Goal: Transaction & Acquisition: Download file/media

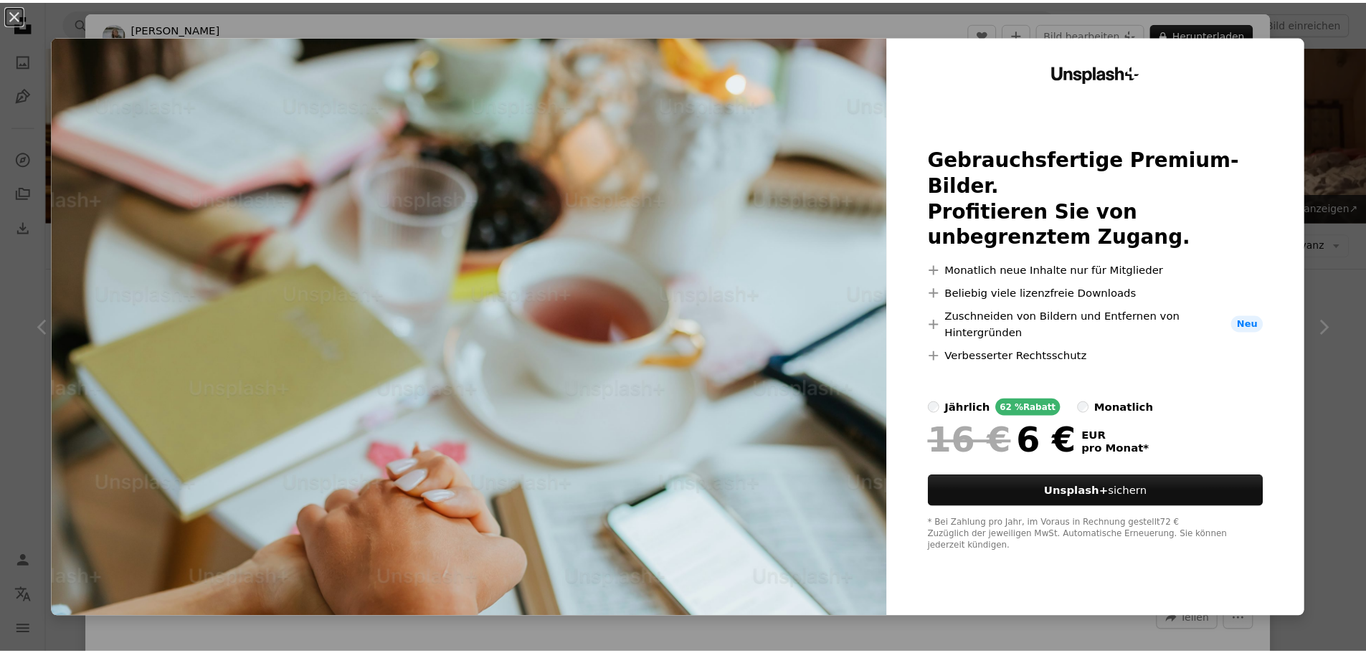
scroll to position [1219, 0]
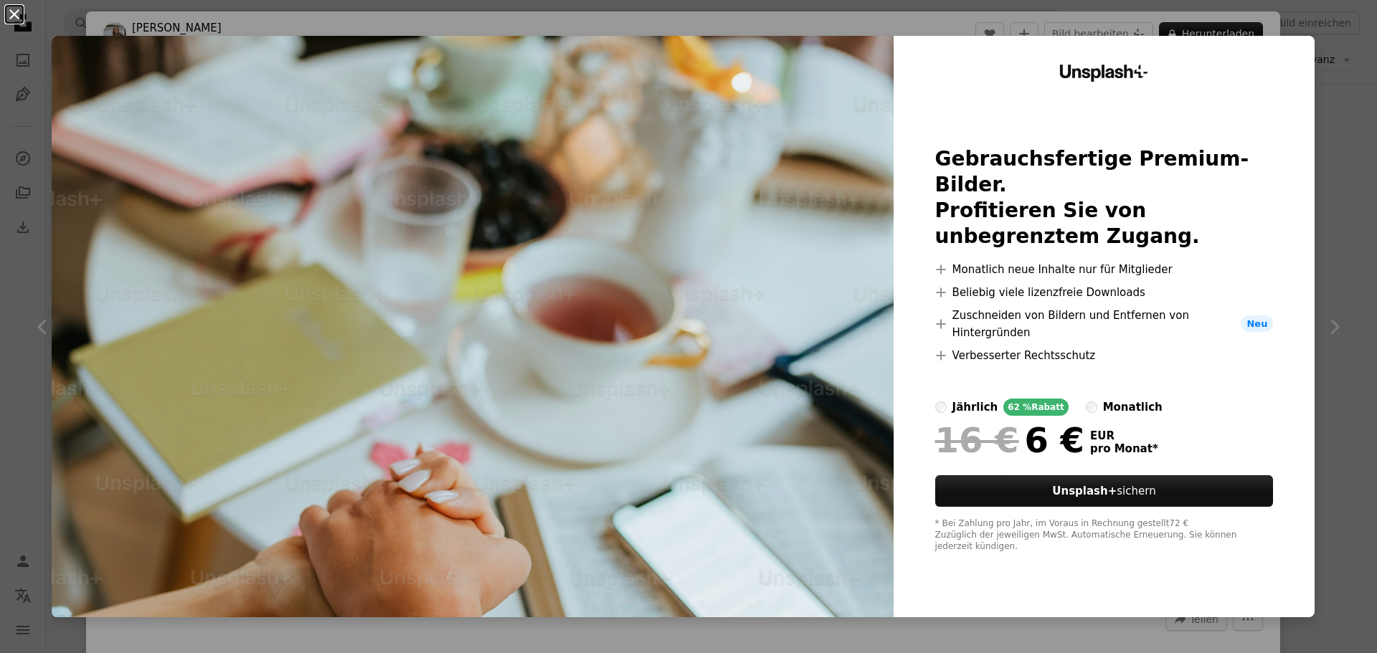
click at [10, 14] on button "An X shape" at bounding box center [14, 14] width 17 height 17
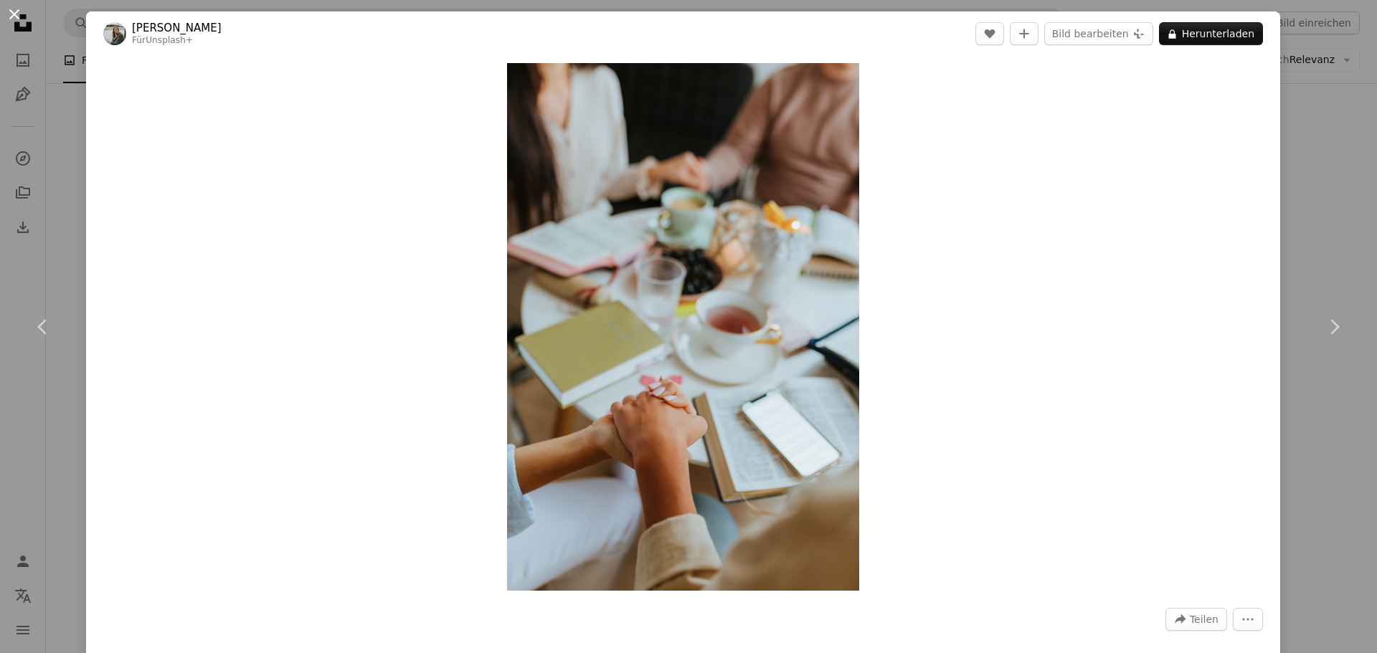
click at [8, 6] on button "An X shape" at bounding box center [14, 14] width 17 height 17
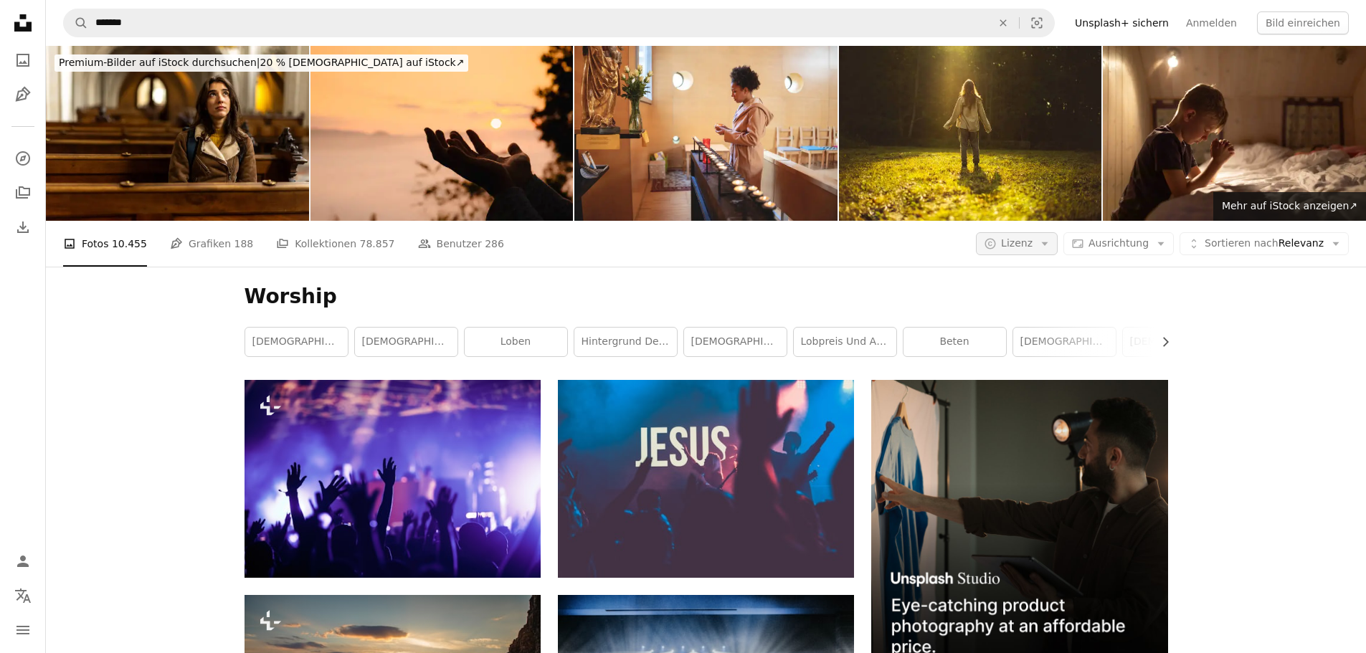
click at [1033, 237] on span "Lizenz" at bounding box center [1017, 242] width 32 height 11
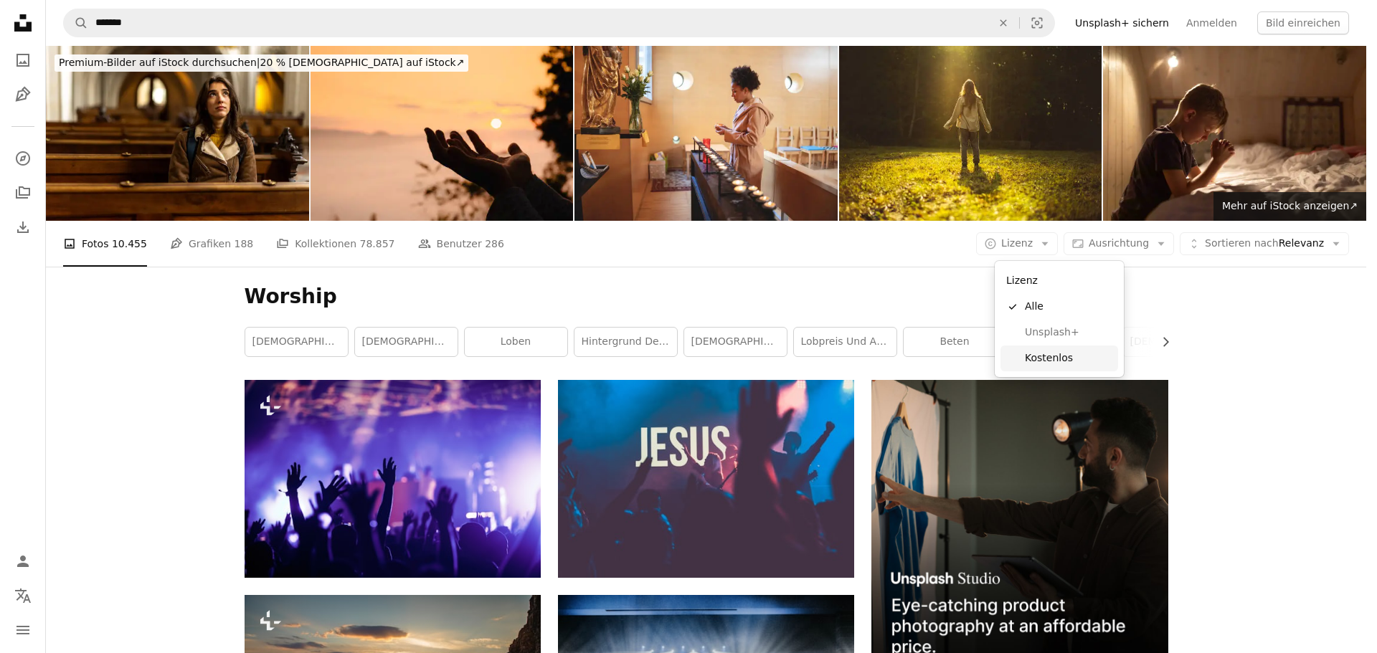
click at [1040, 354] on span "Kostenlos" at bounding box center [1068, 358] width 87 height 14
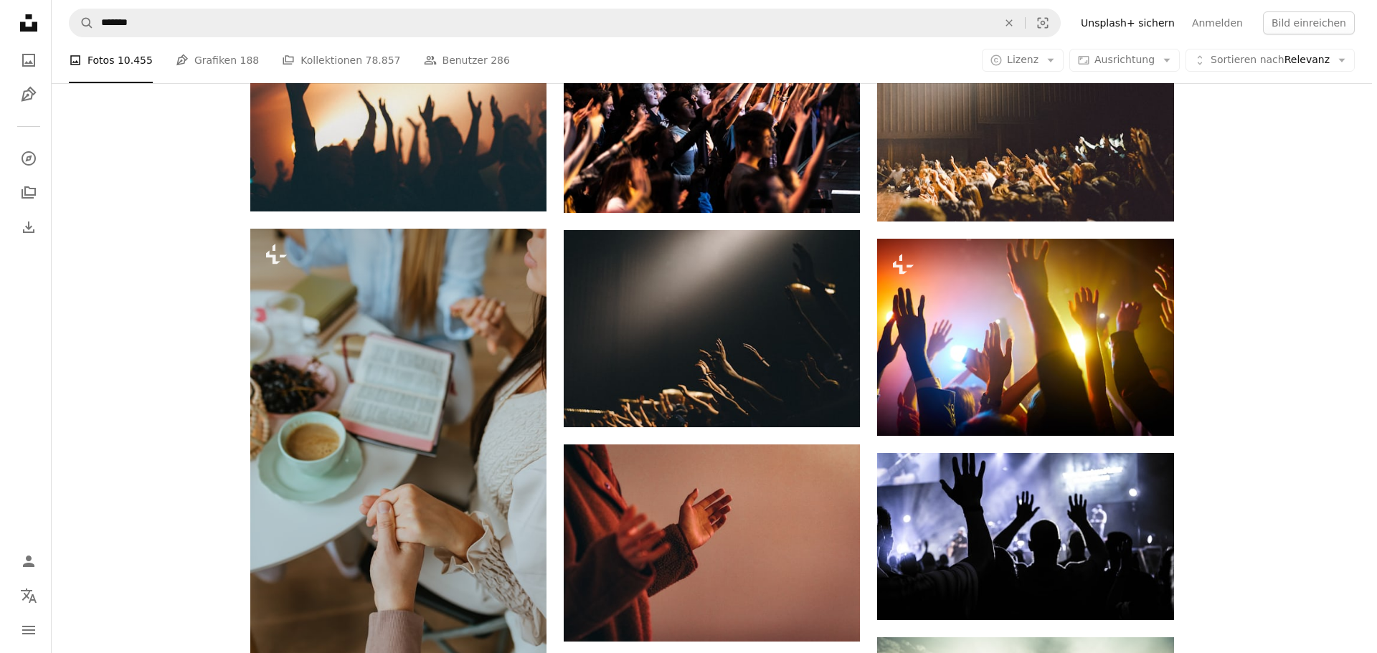
scroll to position [1219, 0]
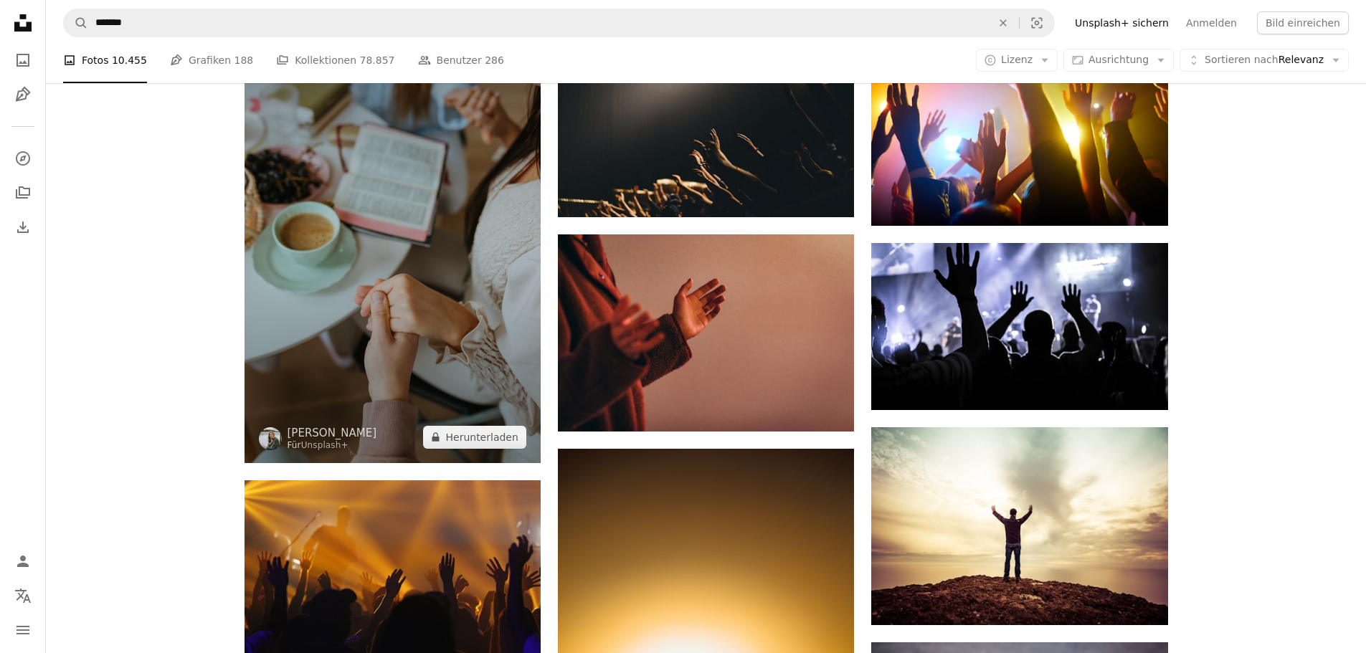
click at [442, 337] on img at bounding box center [393, 241] width 296 height 445
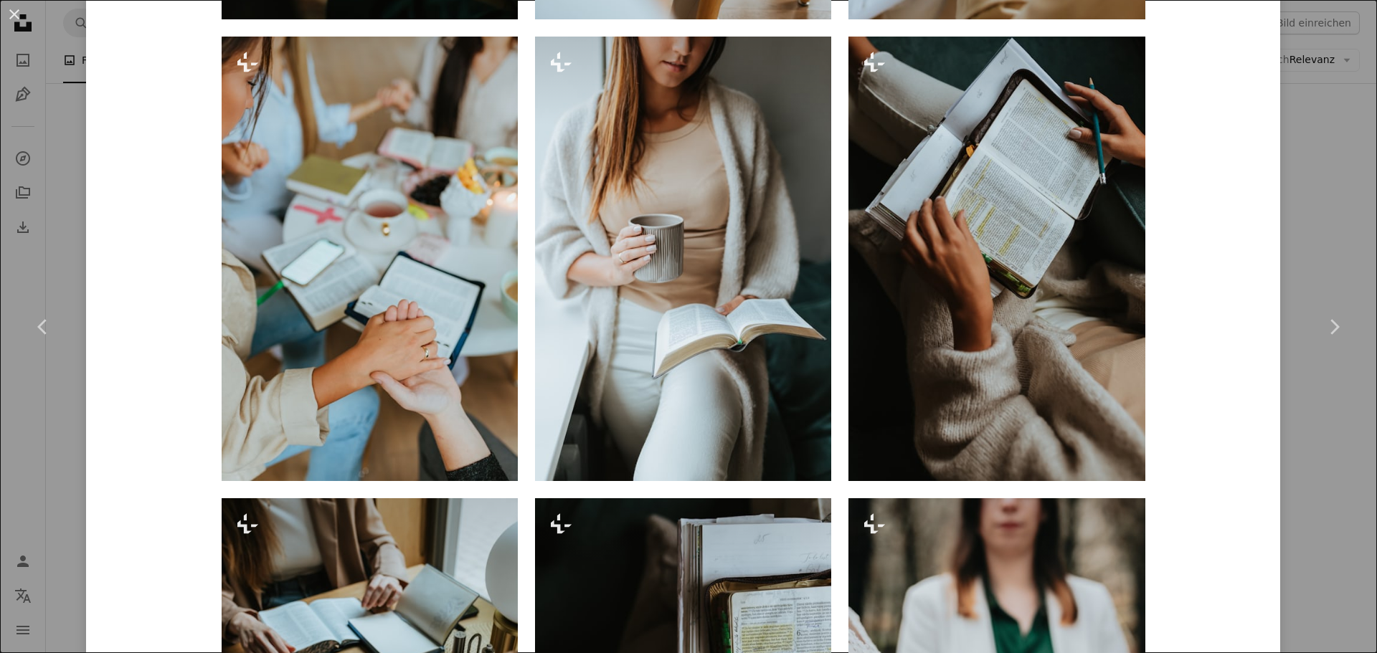
scroll to position [4446, 0]
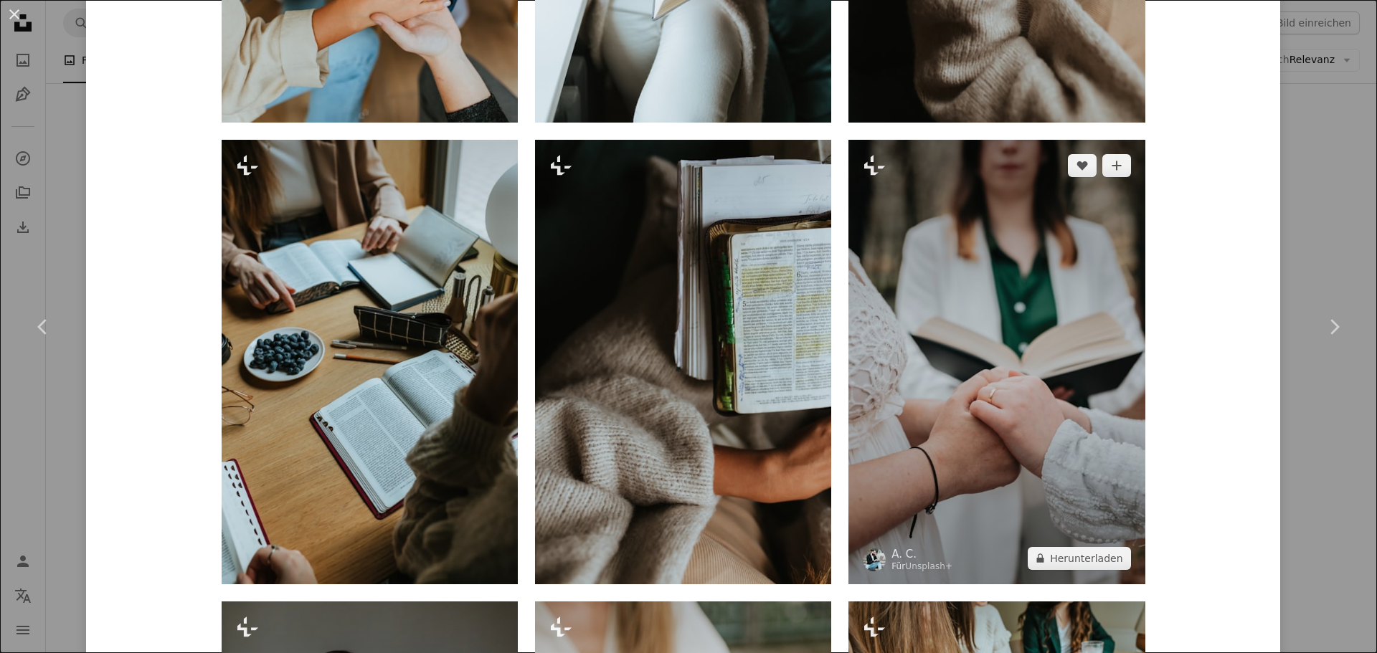
click at [984, 455] on img at bounding box center [996, 362] width 296 height 445
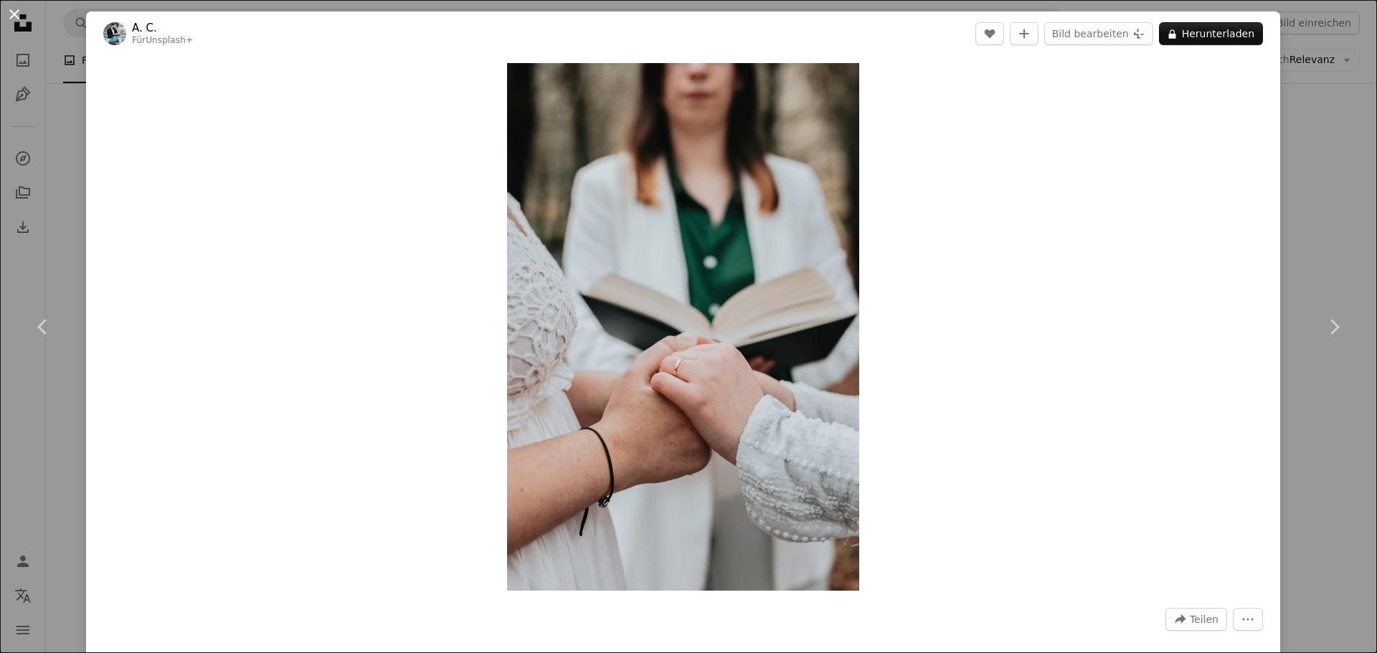
click at [6, 13] on button "An X shape" at bounding box center [14, 14] width 17 height 17
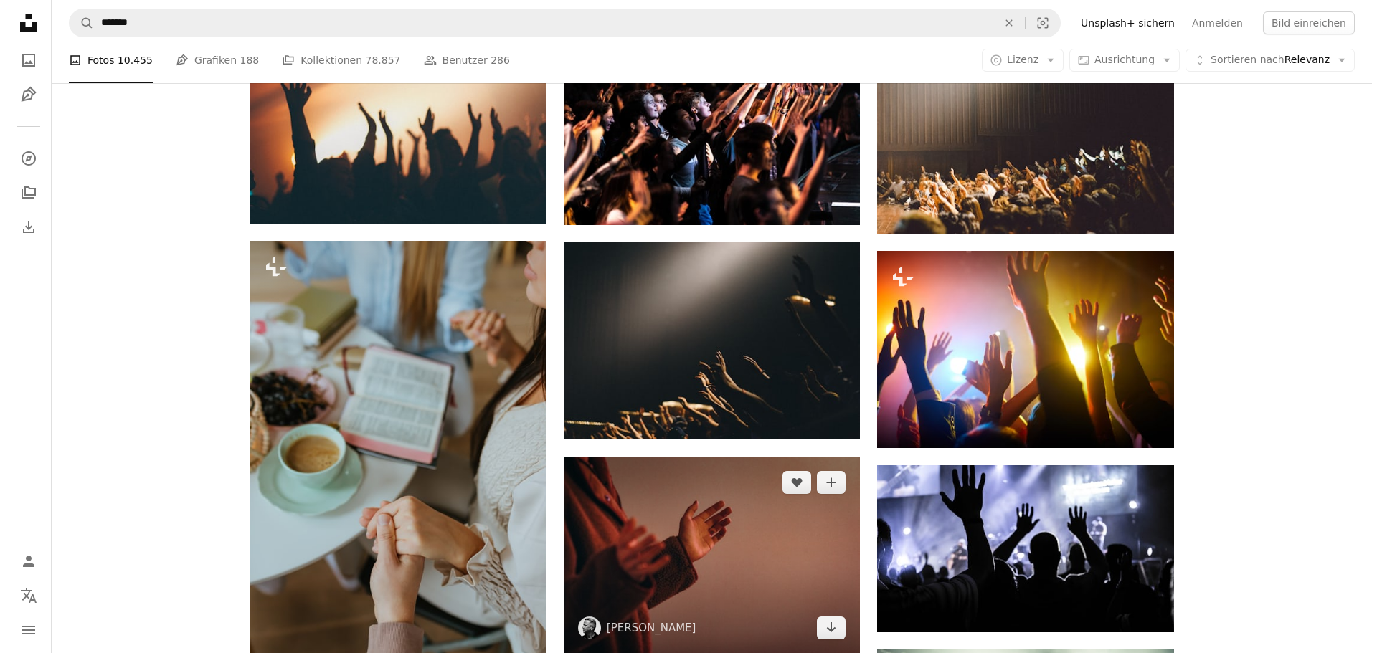
scroll to position [1004, 0]
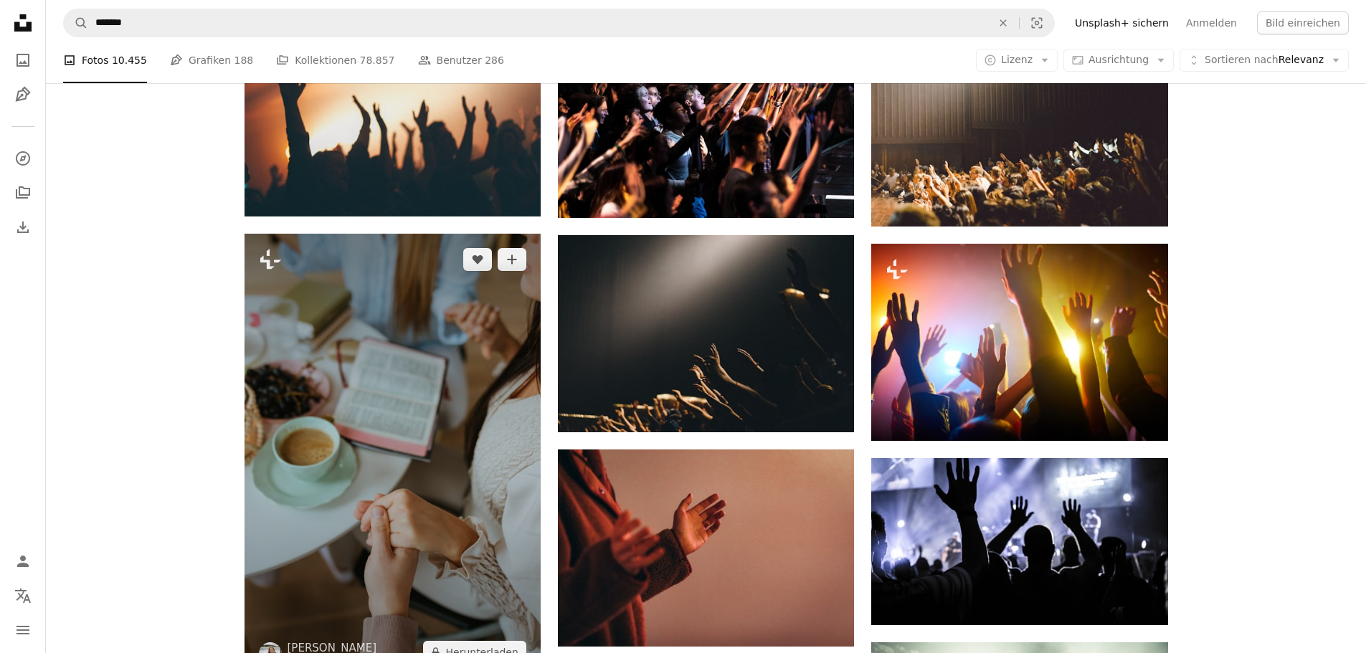
click at [390, 434] on img at bounding box center [393, 456] width 296 height 445
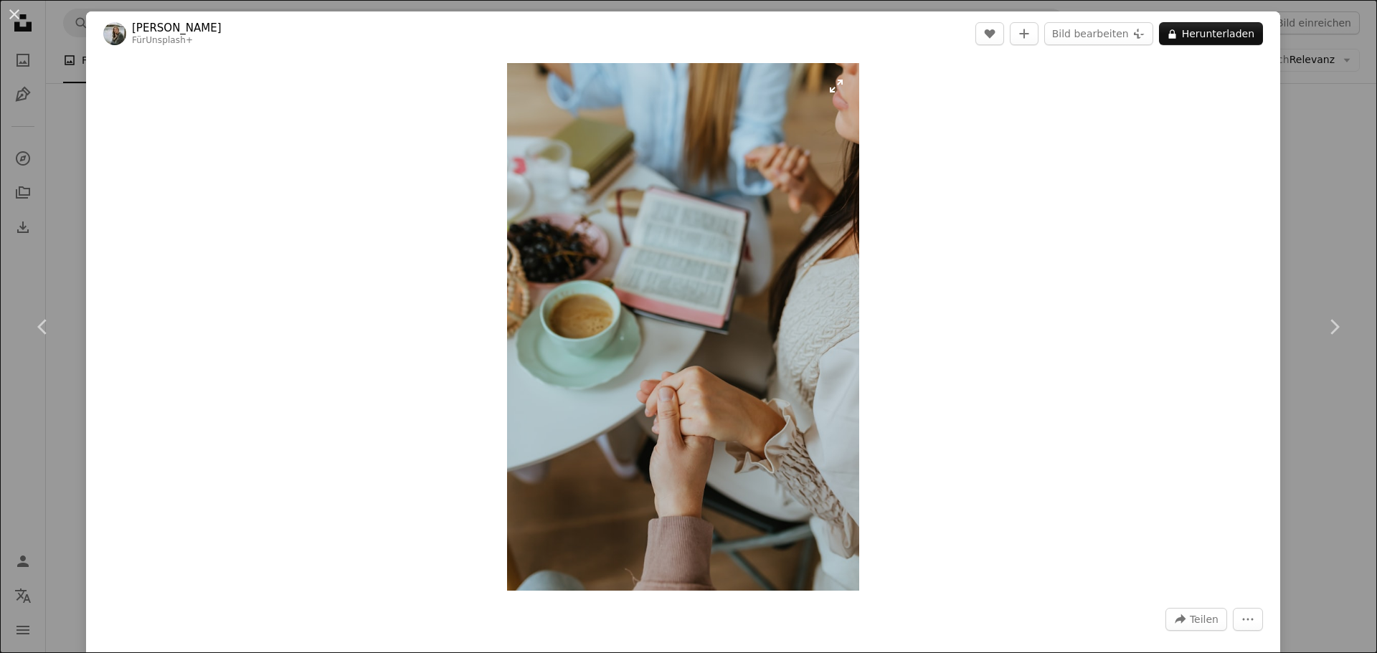
click at [632, 424] on img "Dieses Bild heranzoomen" at bounding box center [683, 327] width 352 height 528
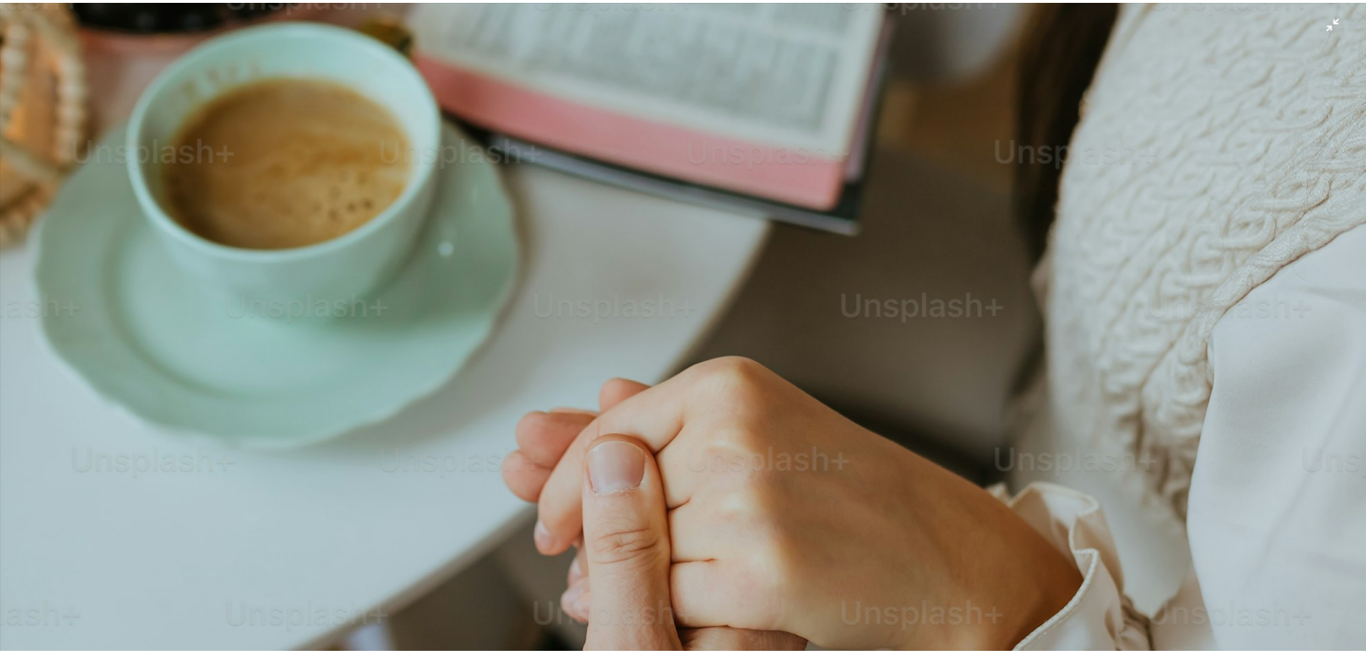
scroll to position [835, 0]
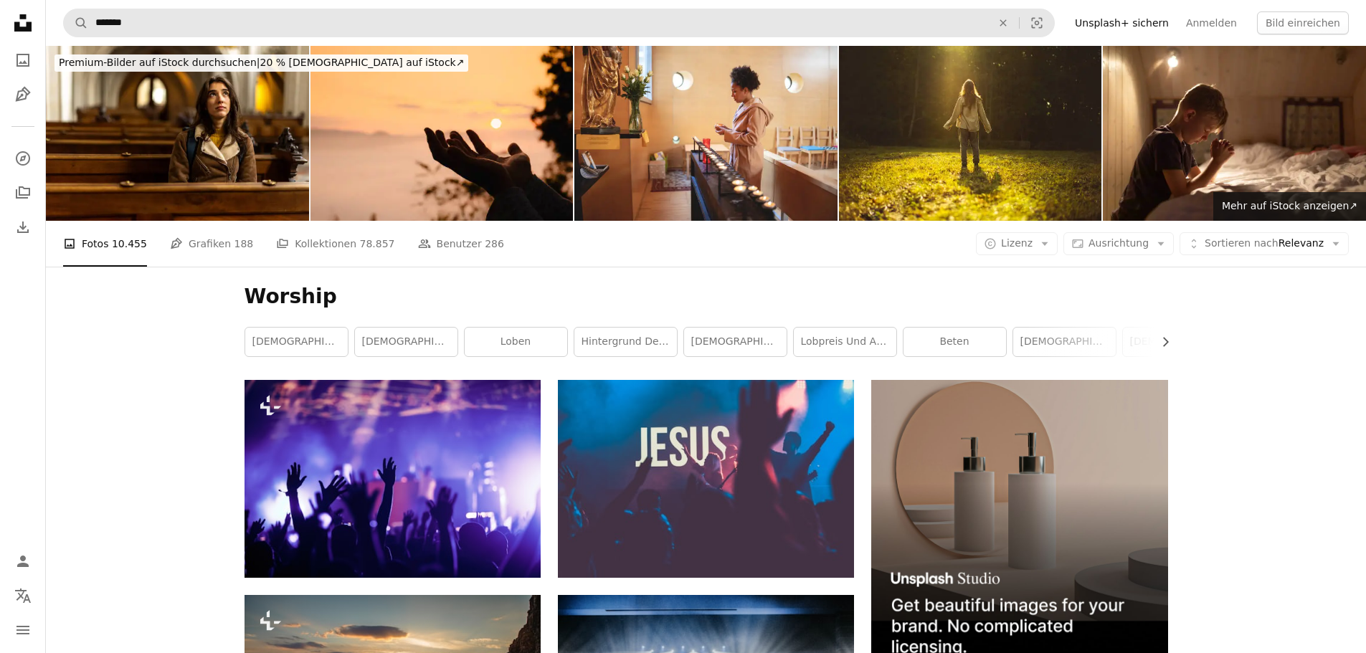
drag, startPoint x: 243, startPoint y: 5, endPoint x: 245, endPoint y: 18, distance: 13.1
click at [244, 6] on nav "A magnifying glass ******* An X shape Visual search Filters Unsplash+ sichern A…" at bounding box center [706, 23] width 1320 height 46
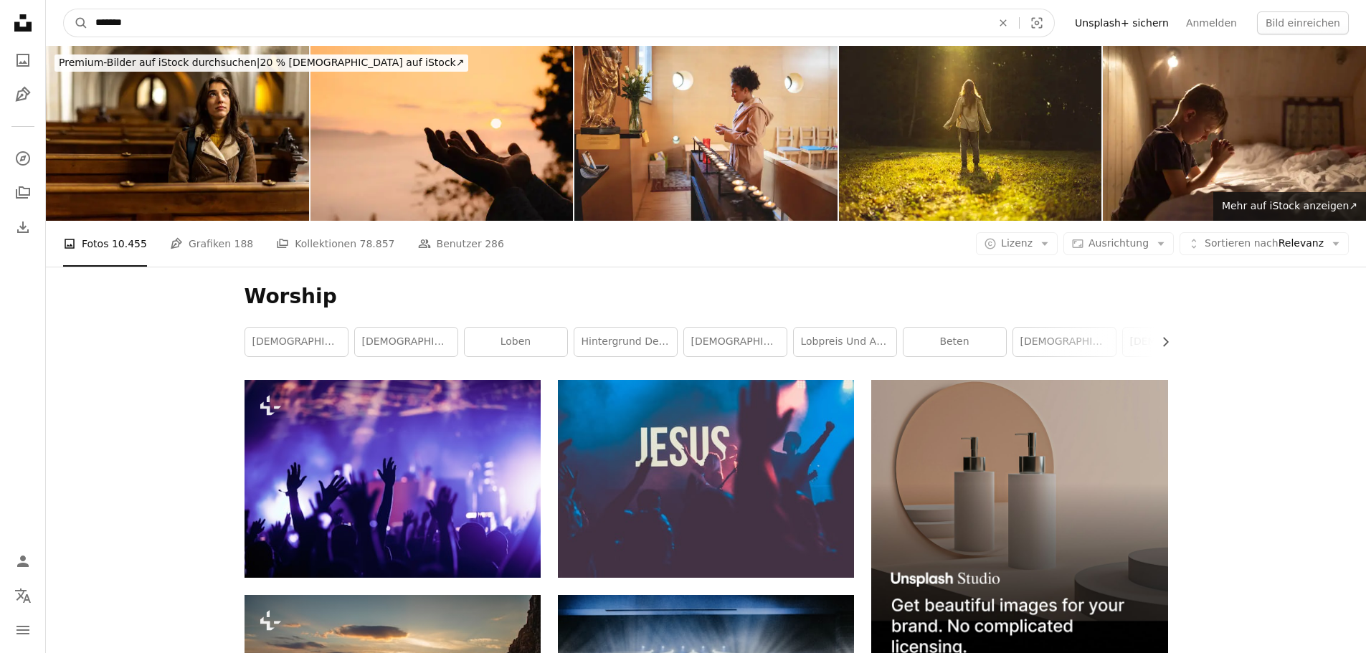
click at [245, 18] on input "*******" at bounding box center [537, 22] width 899 height 27
type input "**********"
click at [64, 9] on button "A magnifying glass" at bounding box center [76, 22] width 24 height 27
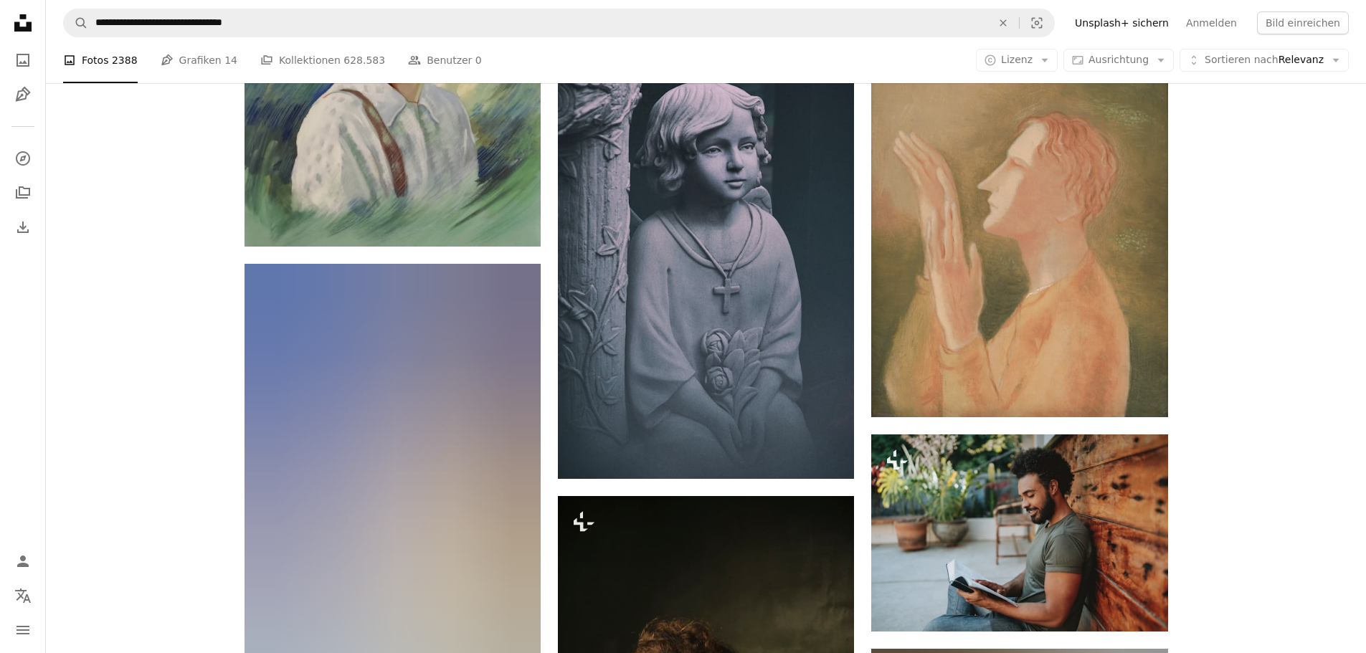
scroll to position [430, 0]
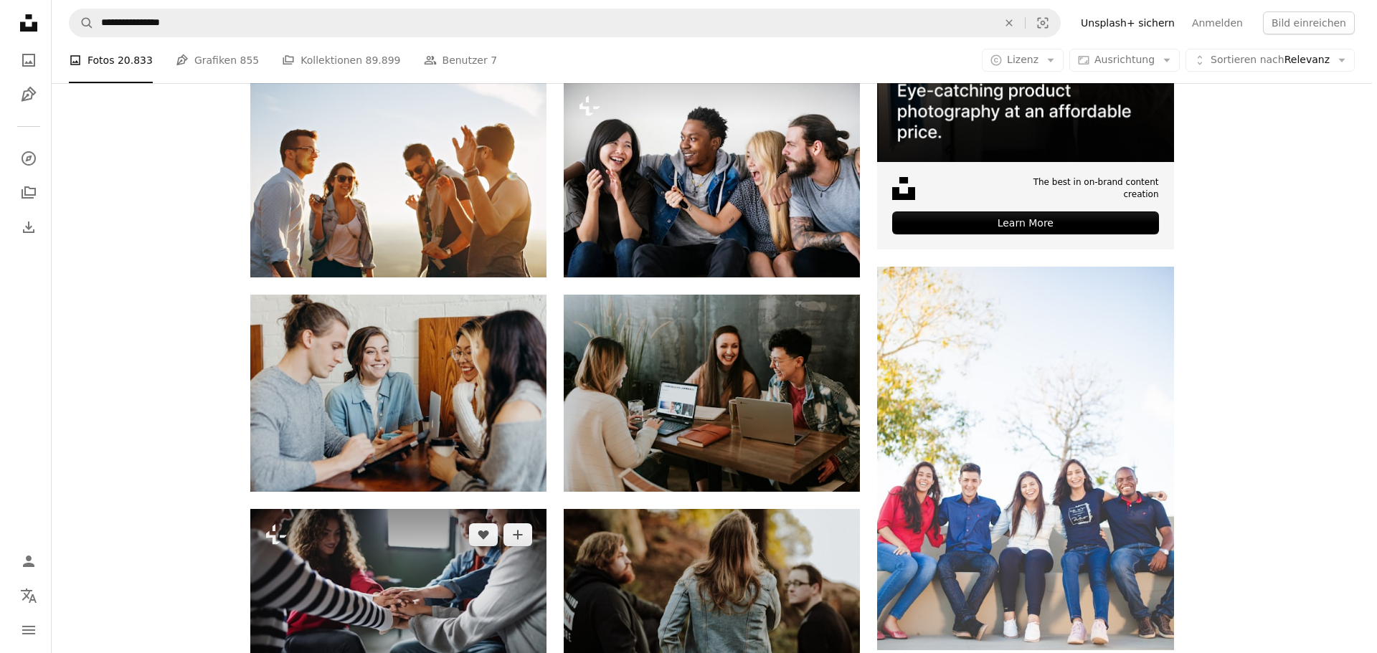
scroll to position [143, 0]
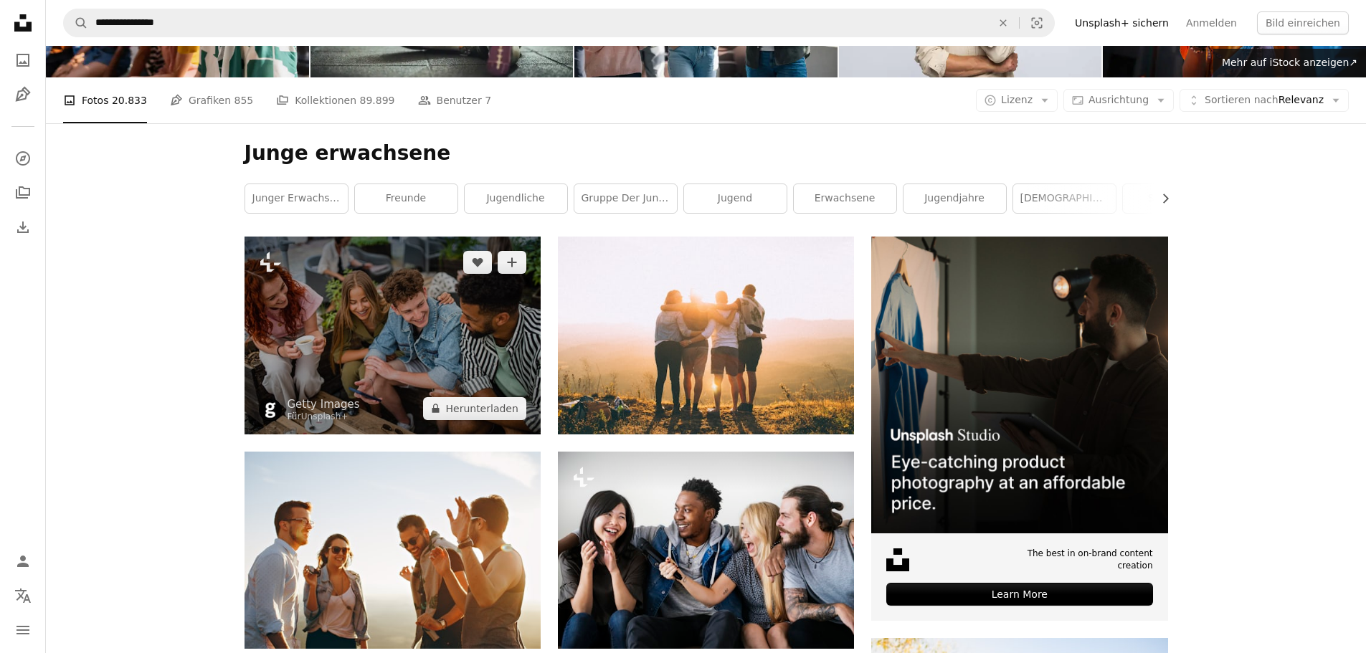
click at [334, 331] on img at bounding box center [393, 335] width 296 height 197
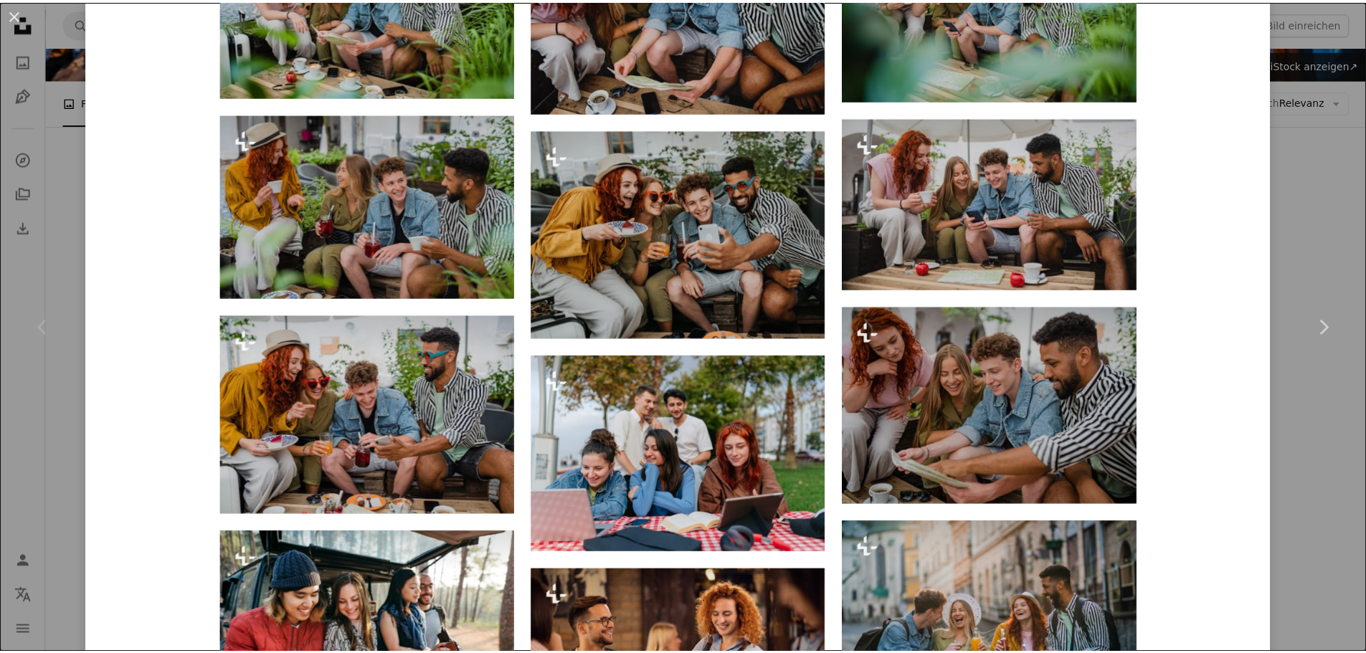
scroll to position [1362, 0]
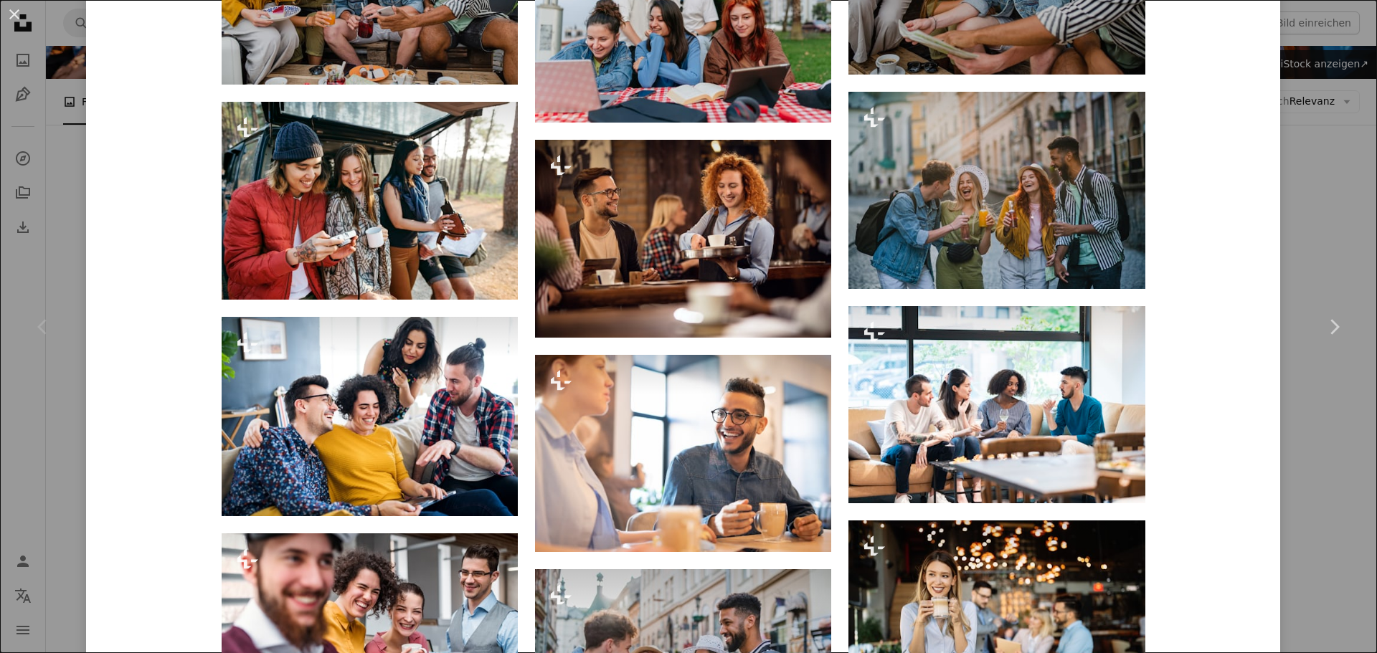
click at [11, 13] on button "An X shape" at bounding box center [14, 14] width 17 height 17
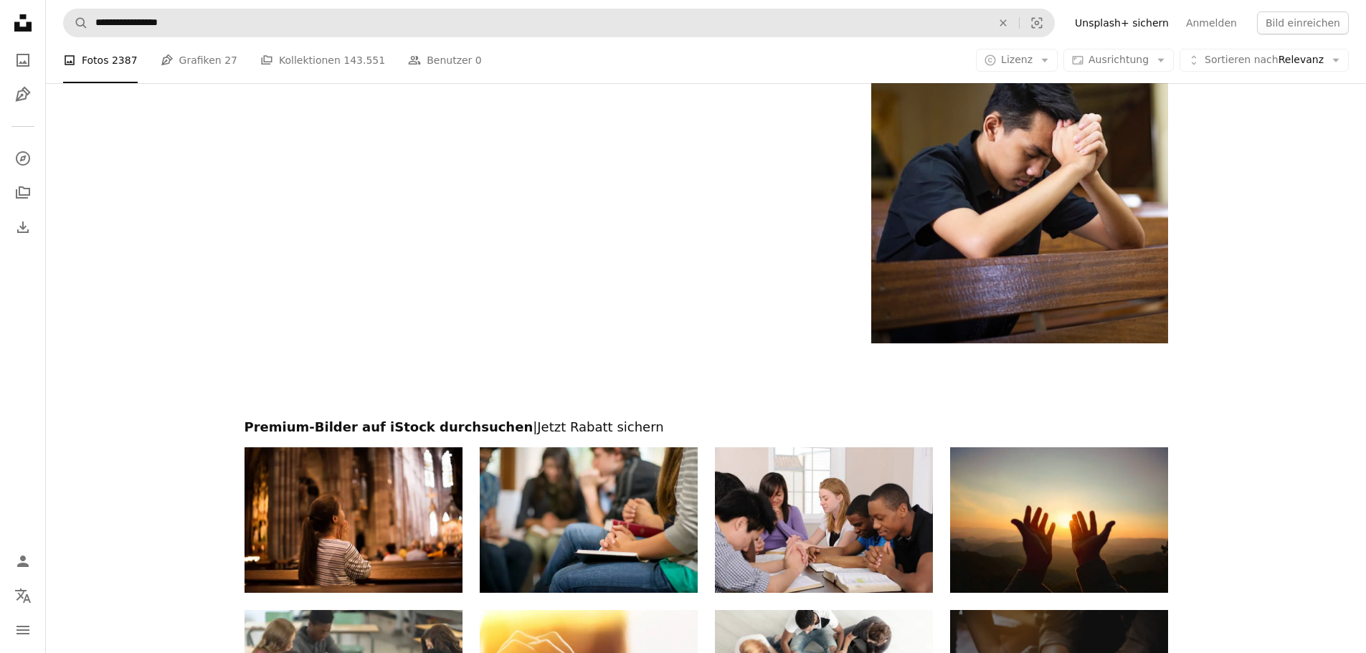
scroll to position [2730, 0]
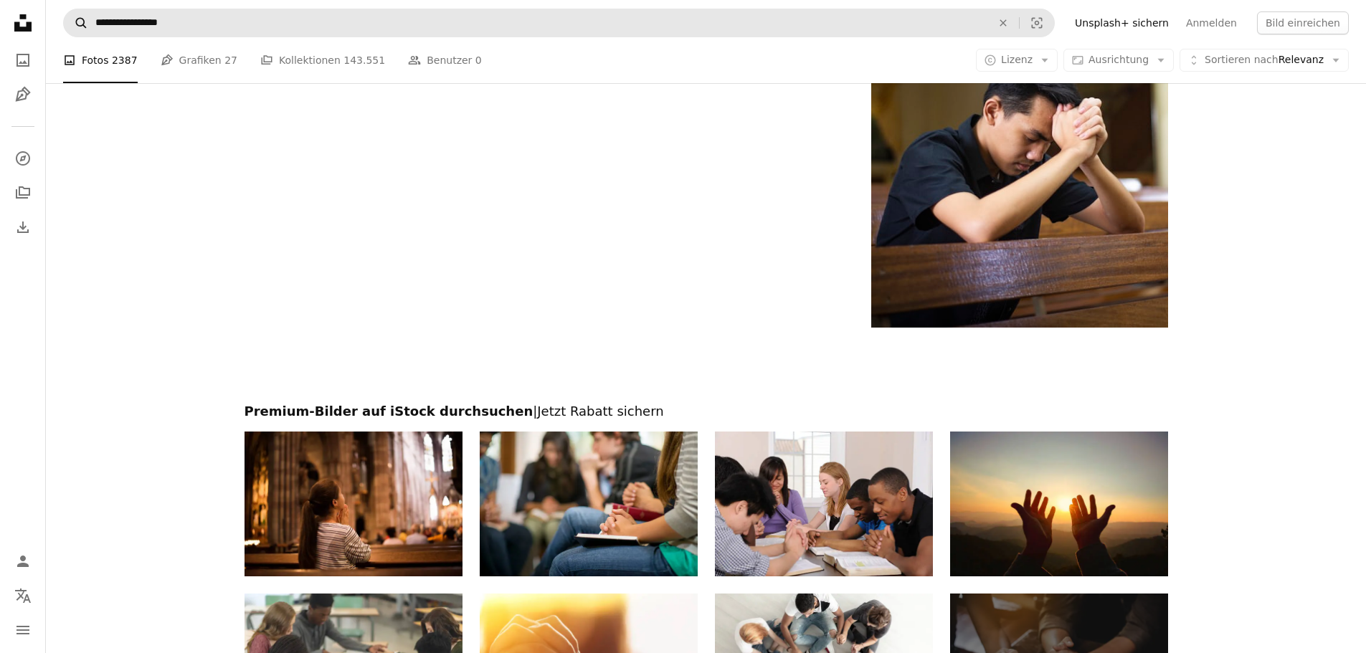
scroll to position [2802, 0]
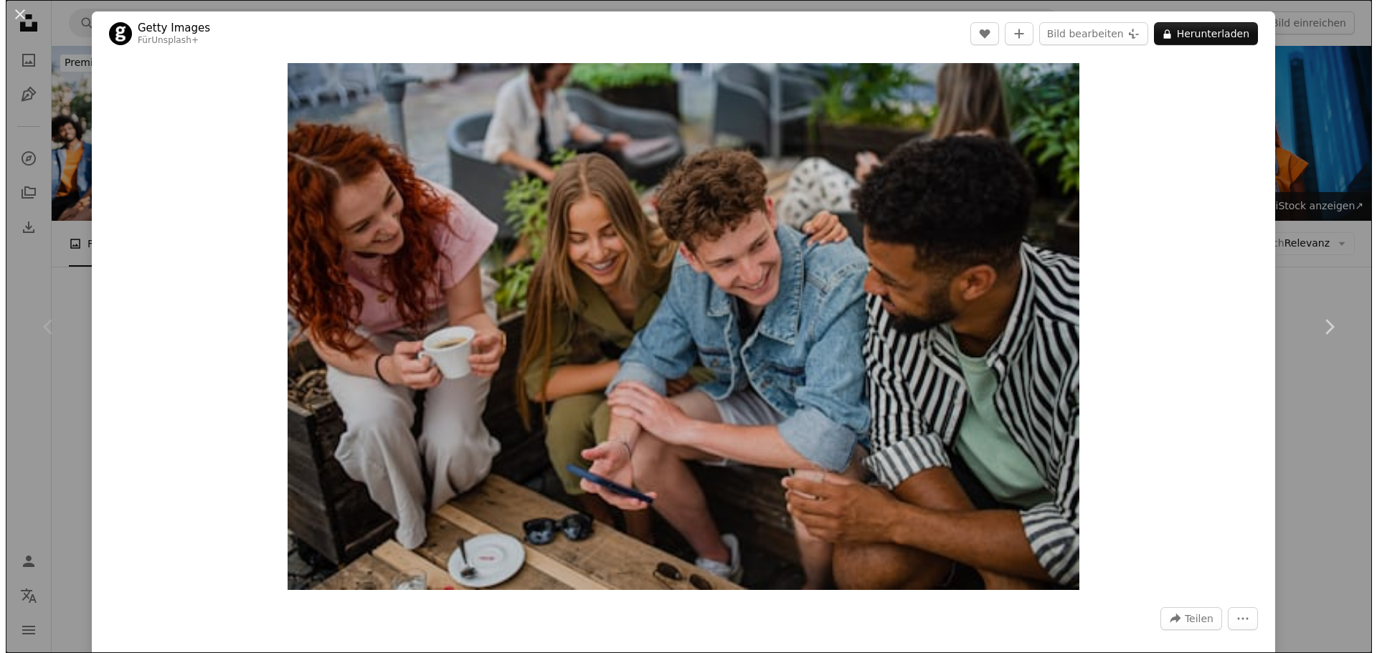
scroll to position [143, 0]
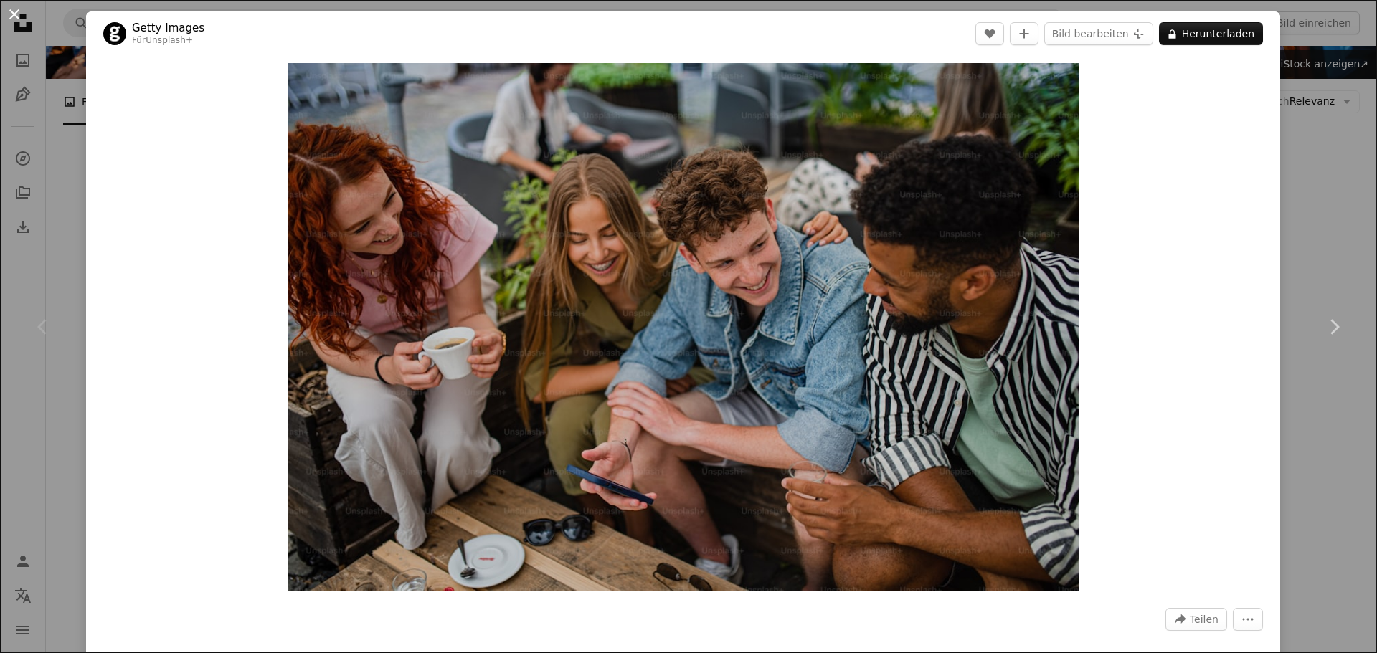
click at [7, 13] on button "An X shape" at bounding box center [14, 14] width 17 height 17
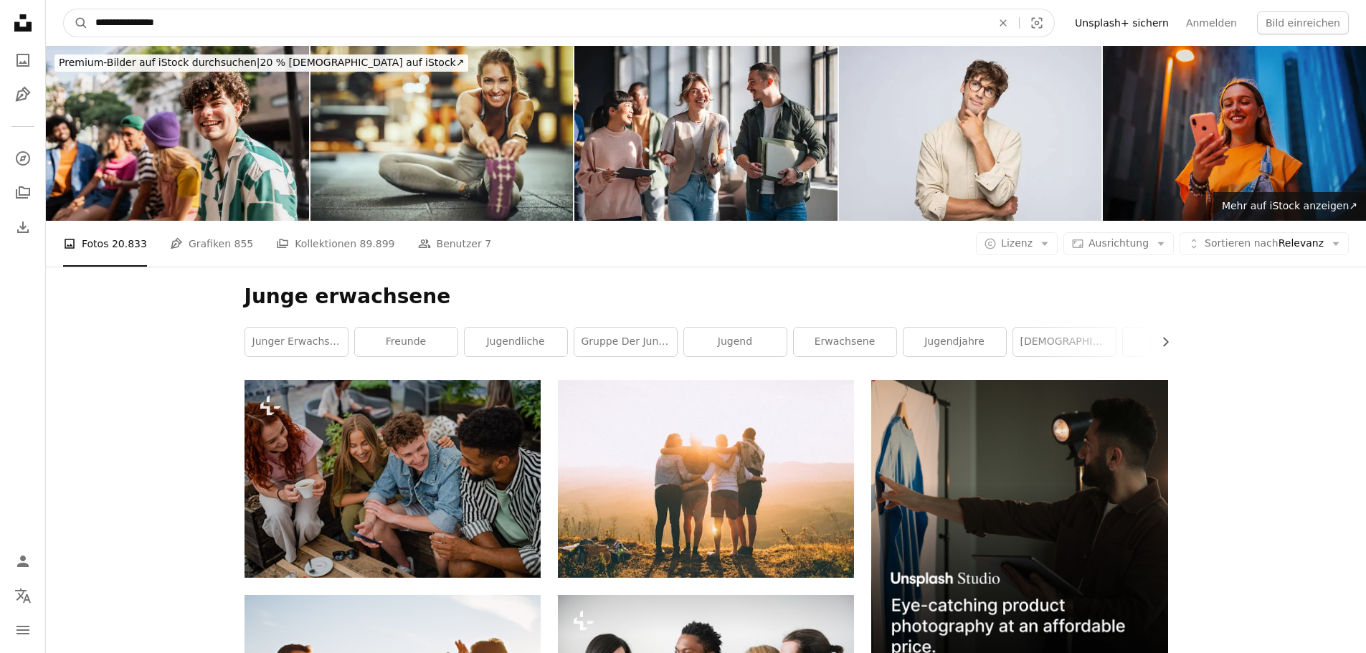
drag, startPoint x: 189, startPoint y: 22, endPoint x: 85, endPoint y: 6, distance: 105.2
click at [85, 6] on nav "**********" at bounding box center [706, 23] width 1320 height 46
type input "**********"
click button "A magnifying glass" at bounding box center [76, 22] width 24 height 27
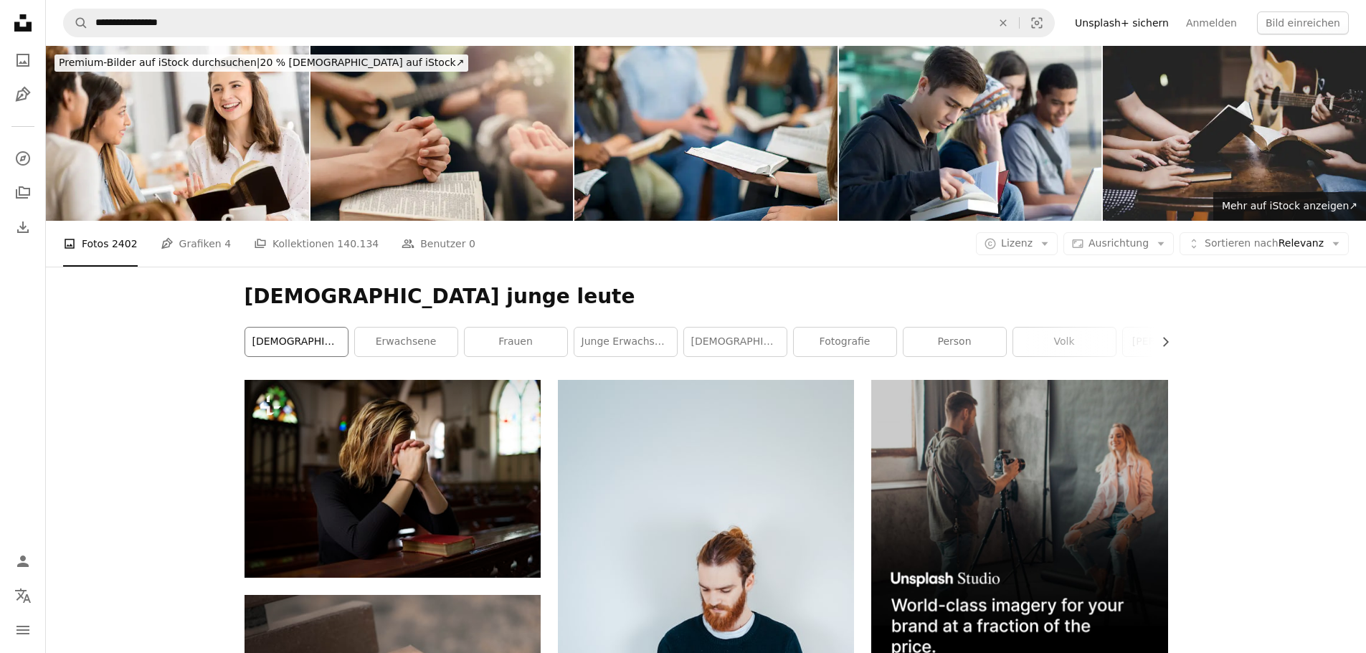
click at [306, 353] on link "[DEMOGRAPHIC_DATA]" at bounding box center [296, 342] width 103 height 29
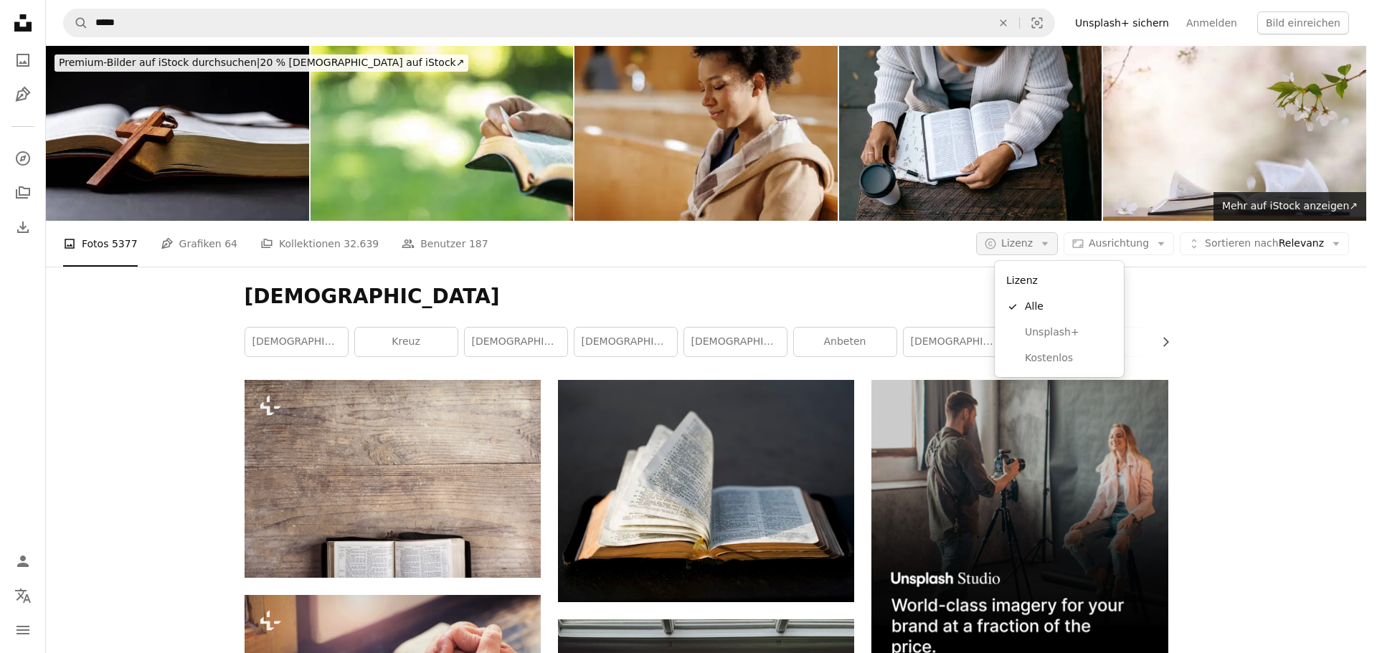
click at [1019, 242] on span "Lizenz" at bounding box center [1017, 242] width 32 height 11
click at [1036, 350] on link "Kostenlos" at bounding box center [1059, 359] width 118 height 26
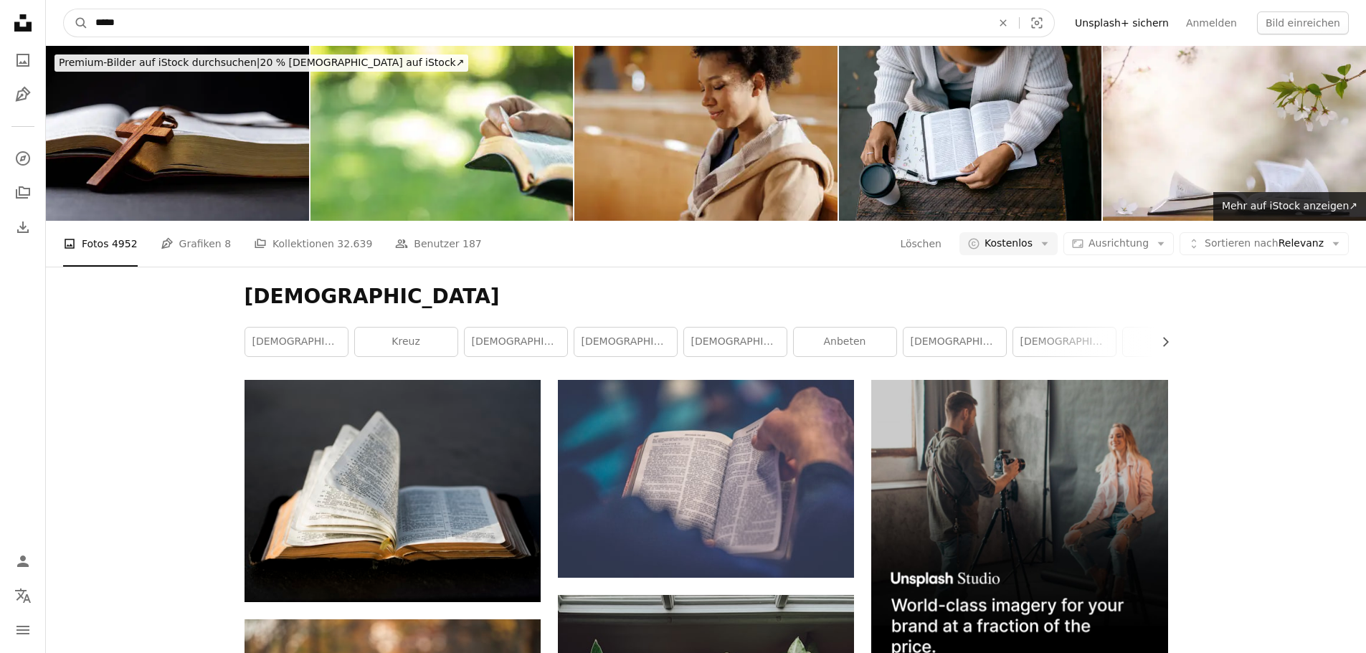
click at [133, 24] on input "*****" at bounding box center [537, 22] width 899 height 27
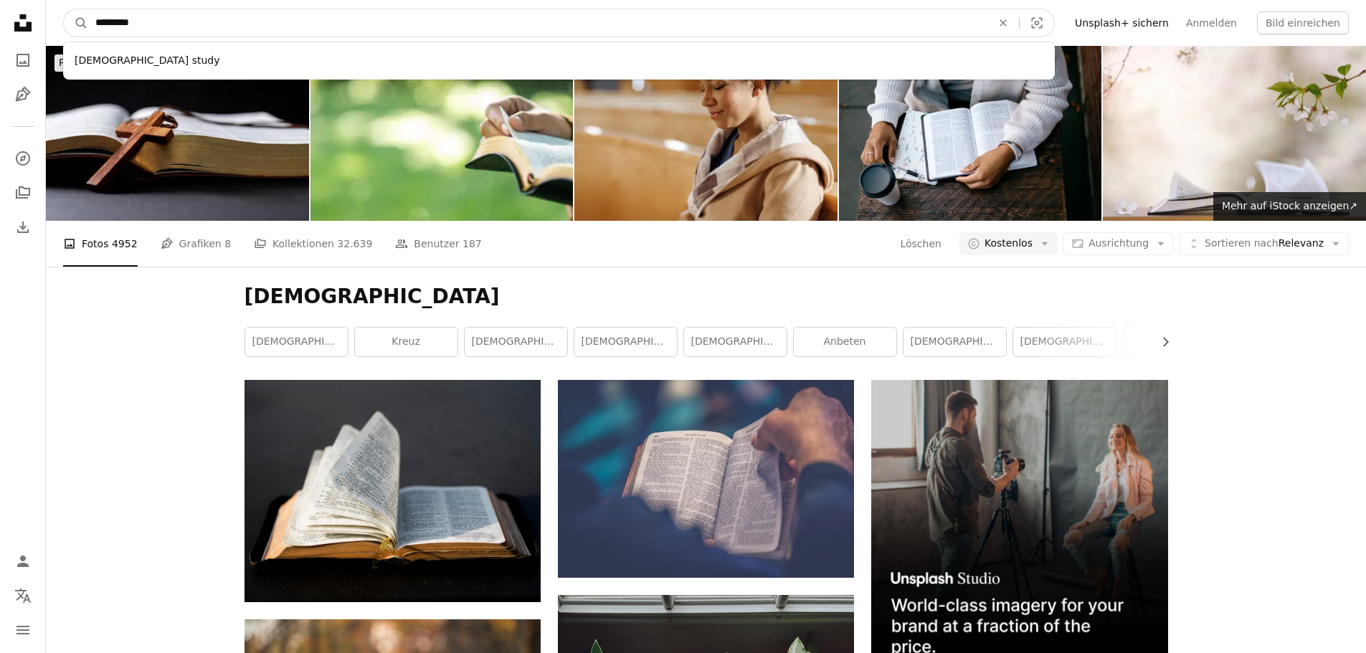
type input "**********"
click button "A magnifying glass" at bounding box center [76, 22] width 24 height 27
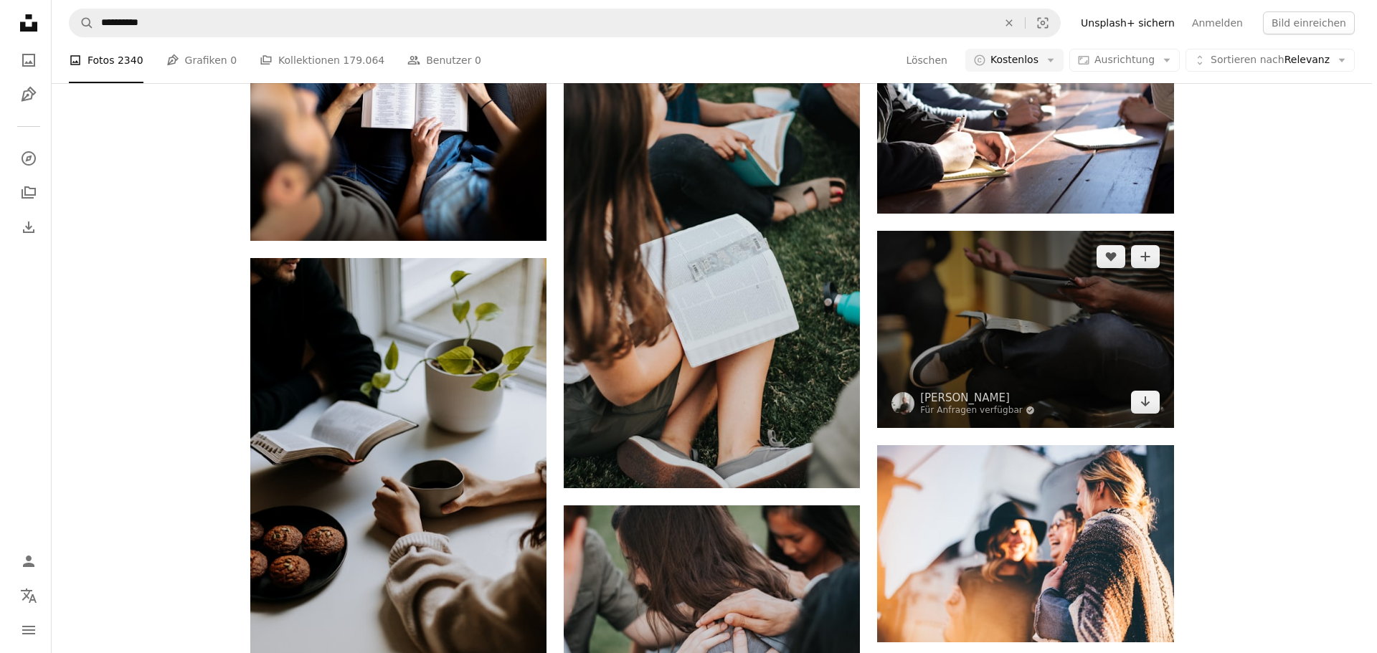
scroll to position [645, 0]
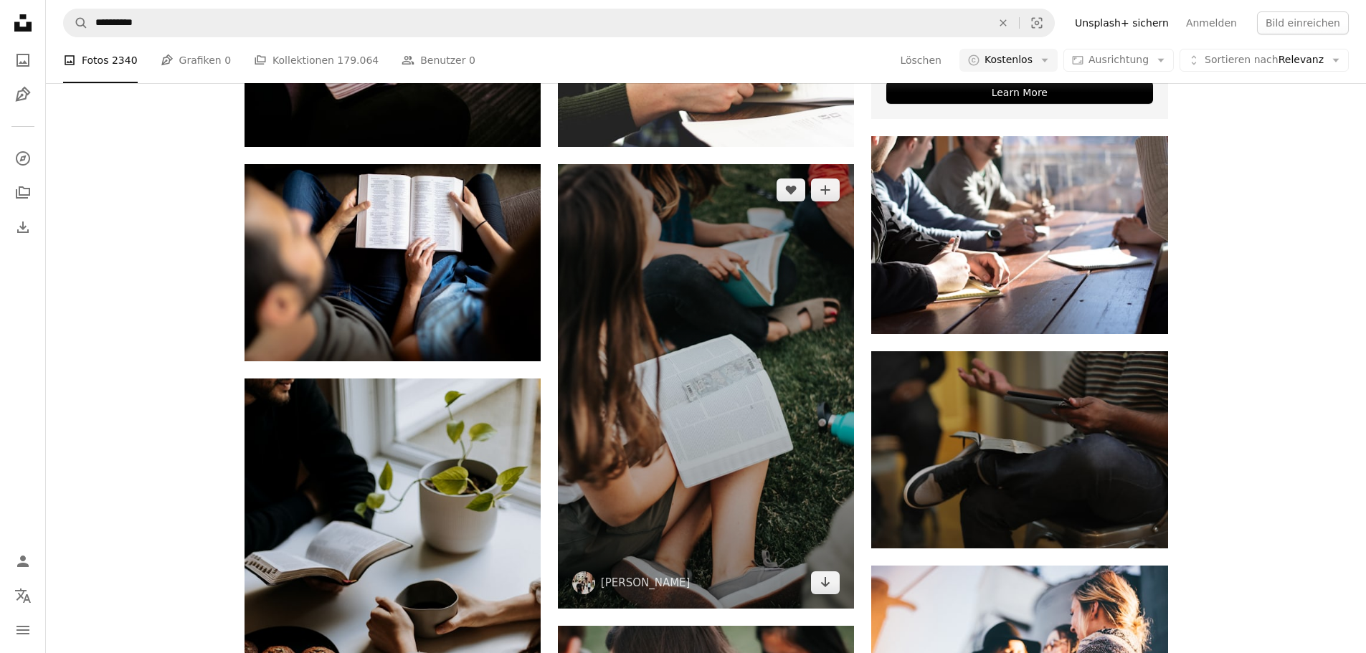
click at [703, 409] on img at bounding box center [706, 386] width 296 height 445
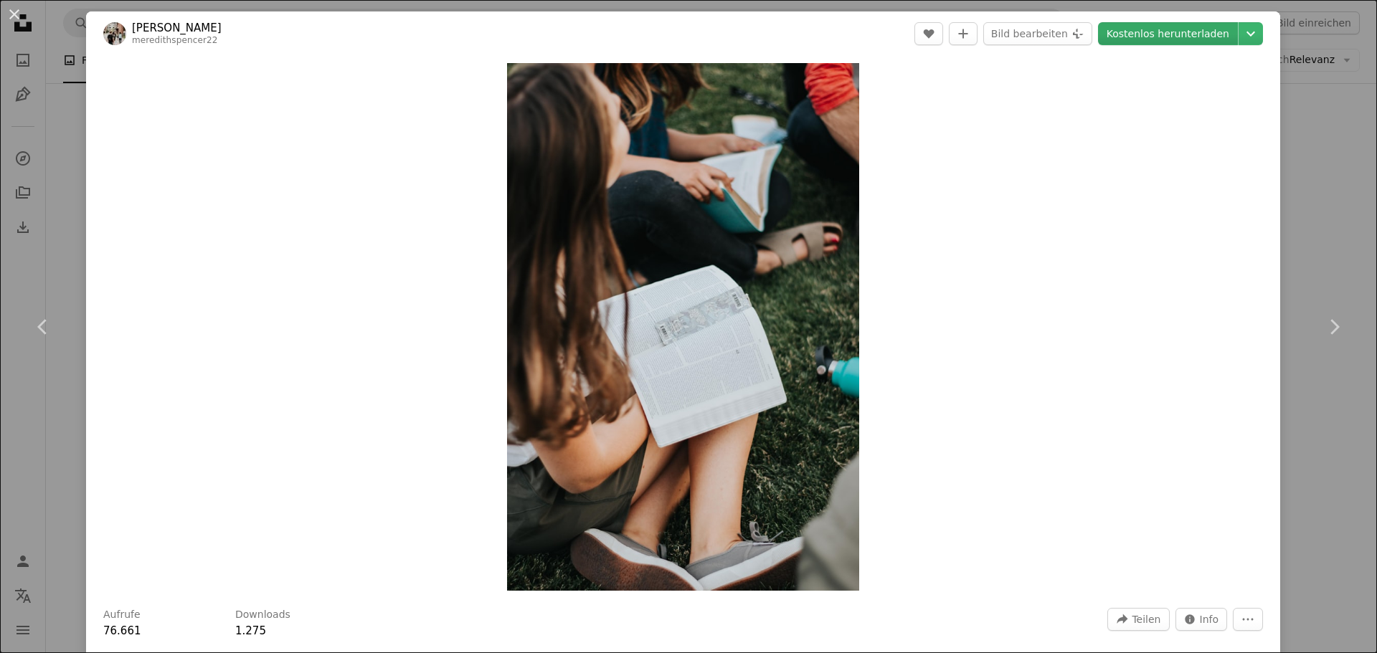
click at [1149, 33] on link "Kostenlos herunterladen" at bounding box center [1168, 33] width 140 height 23
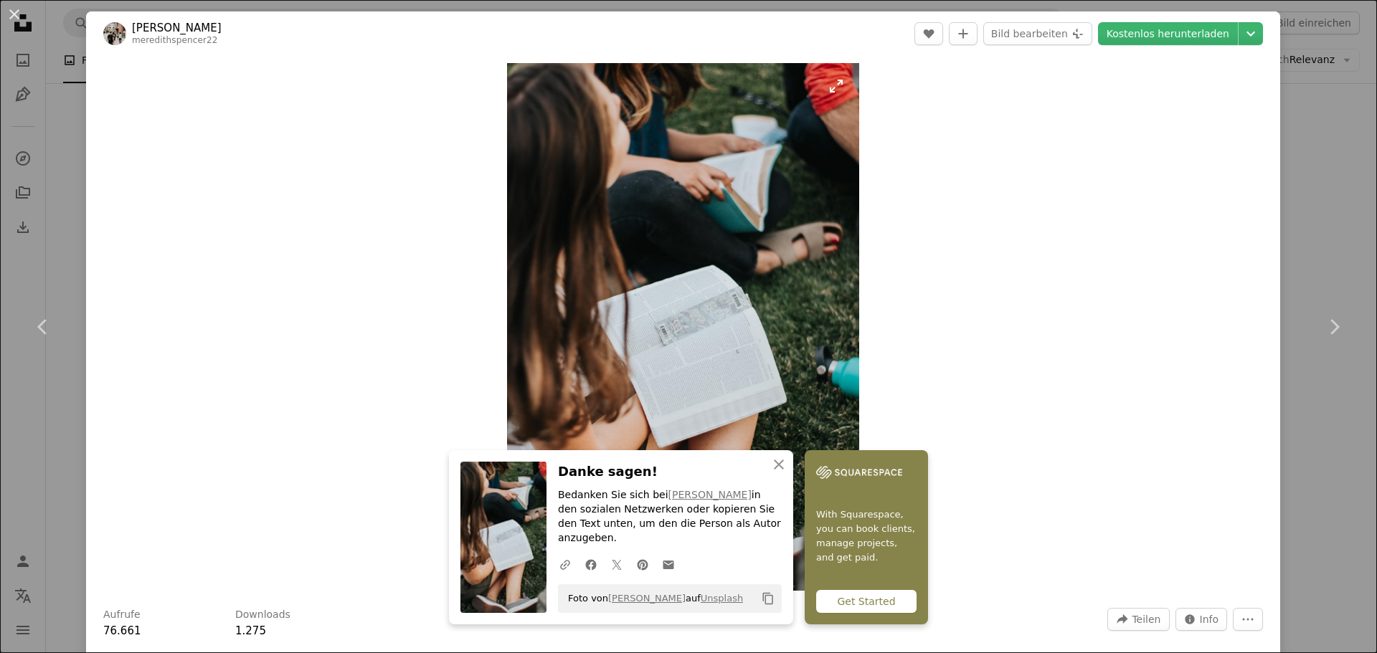
click at [619, 323] on img "Dieses Bild heranzoomen" at bounding box center [683, 327] width 352 height 528
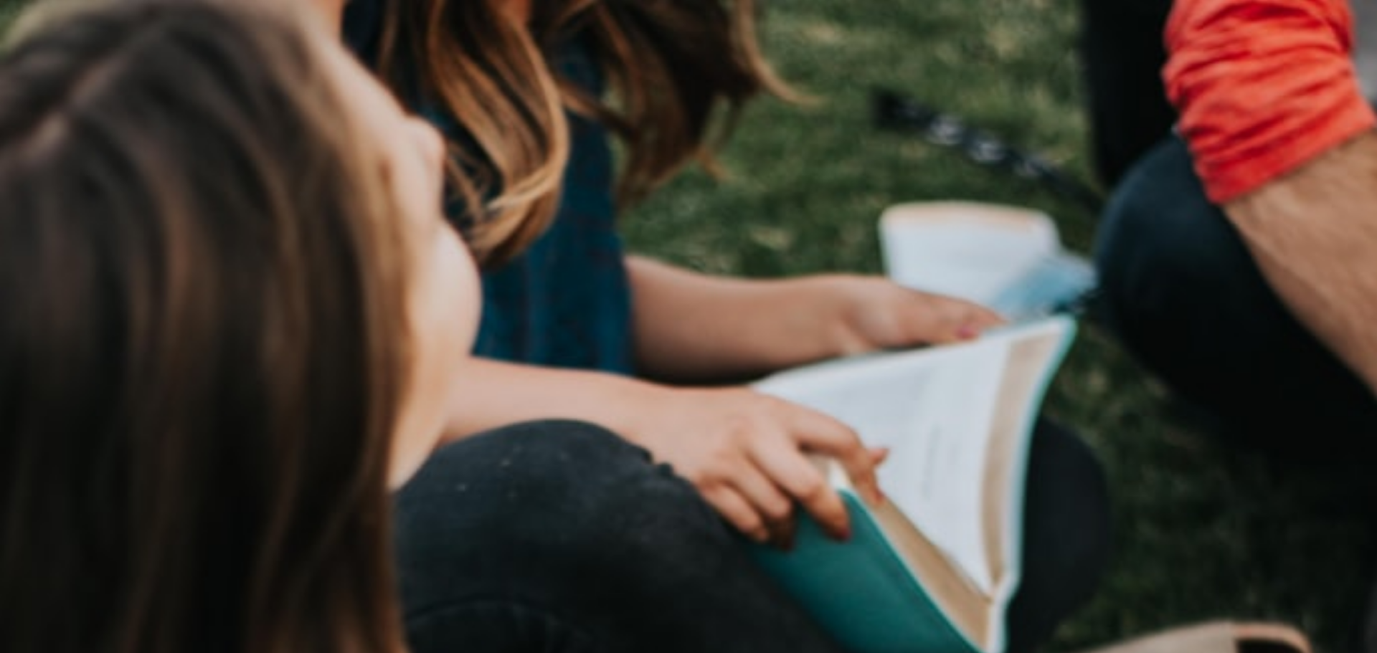
scroll to position [691, 0]
